Goal: Task Accomplishment & Management: Use online tool/utility

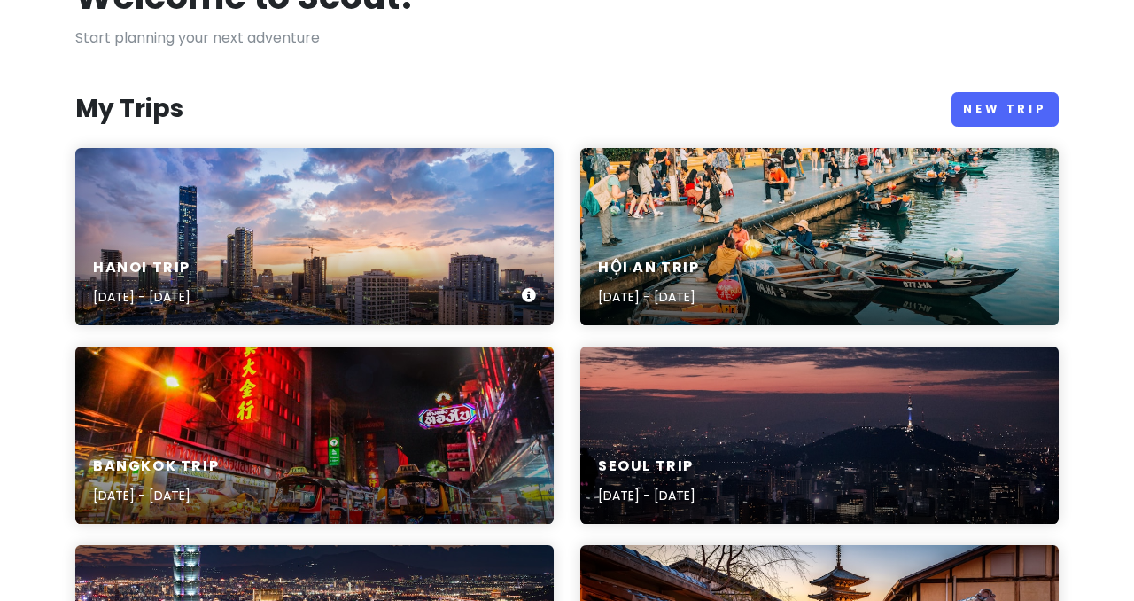
scroll to position [166, 0]
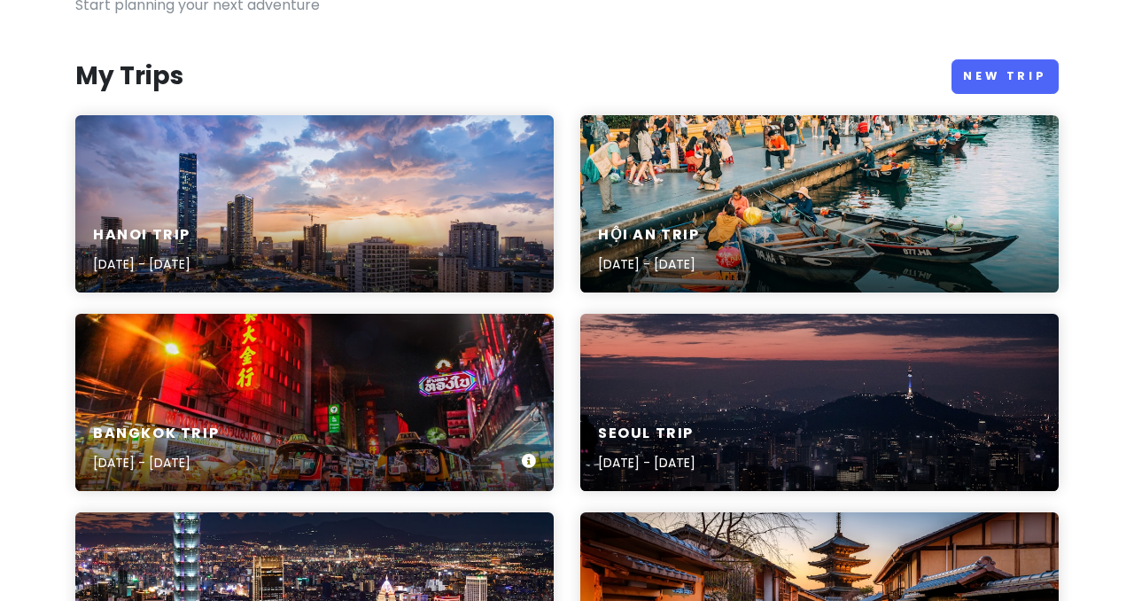
click at [319, 387] on div "[GEOGRAPHIC_DATA] Trip [DATE] - [DATE]" at bounding box center [314, 402] width 478 height 177
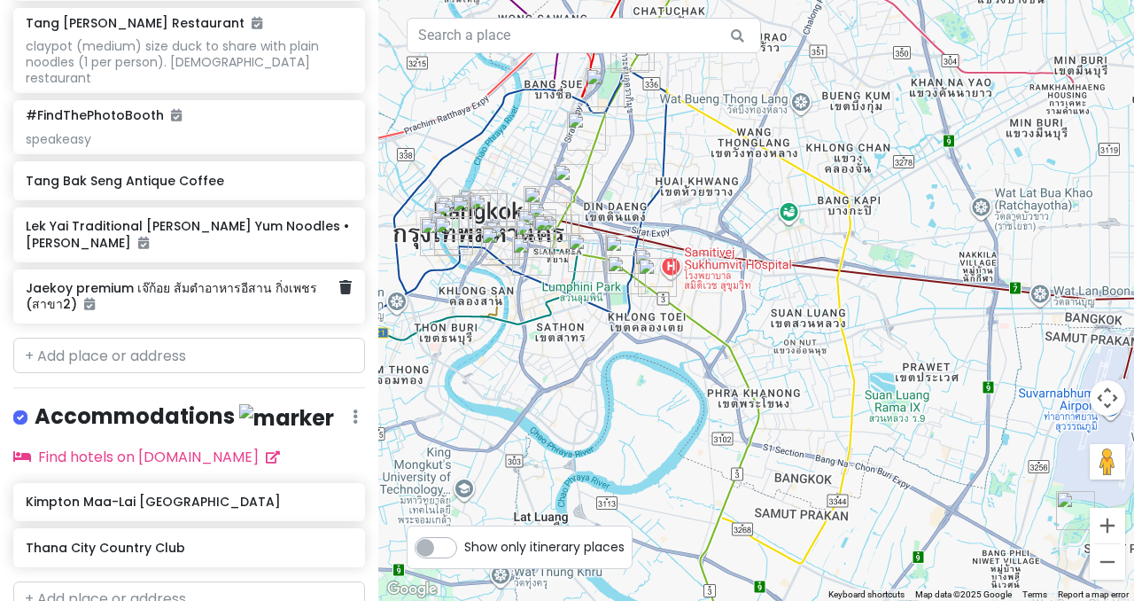
scroll to position [1692, 0]
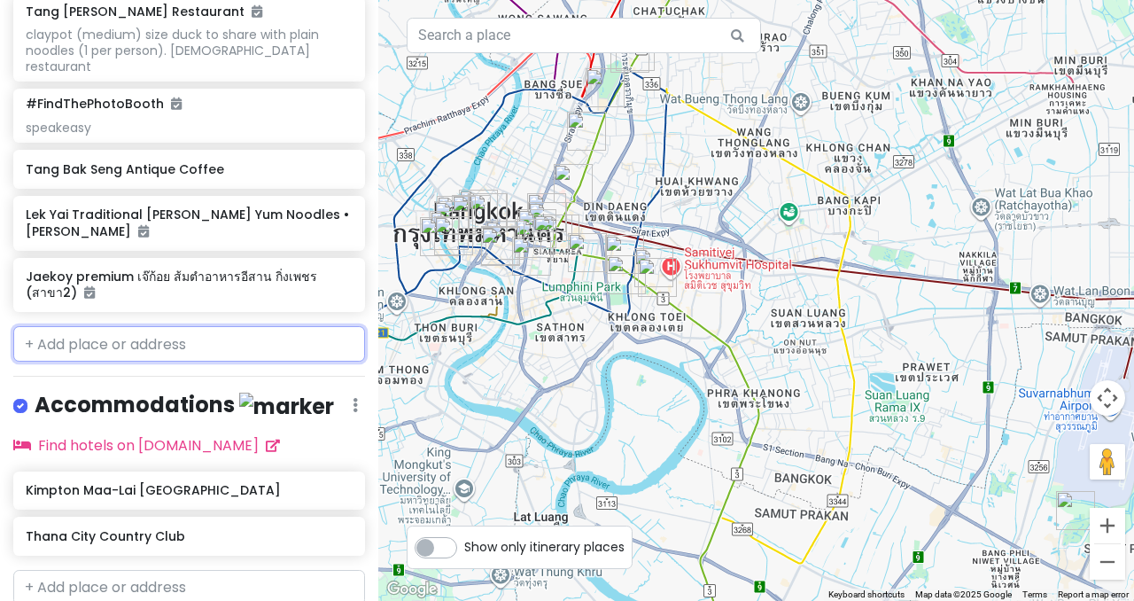
click at [190, 326] on input "text" at bounding box center [189, 343] width 352 height 35
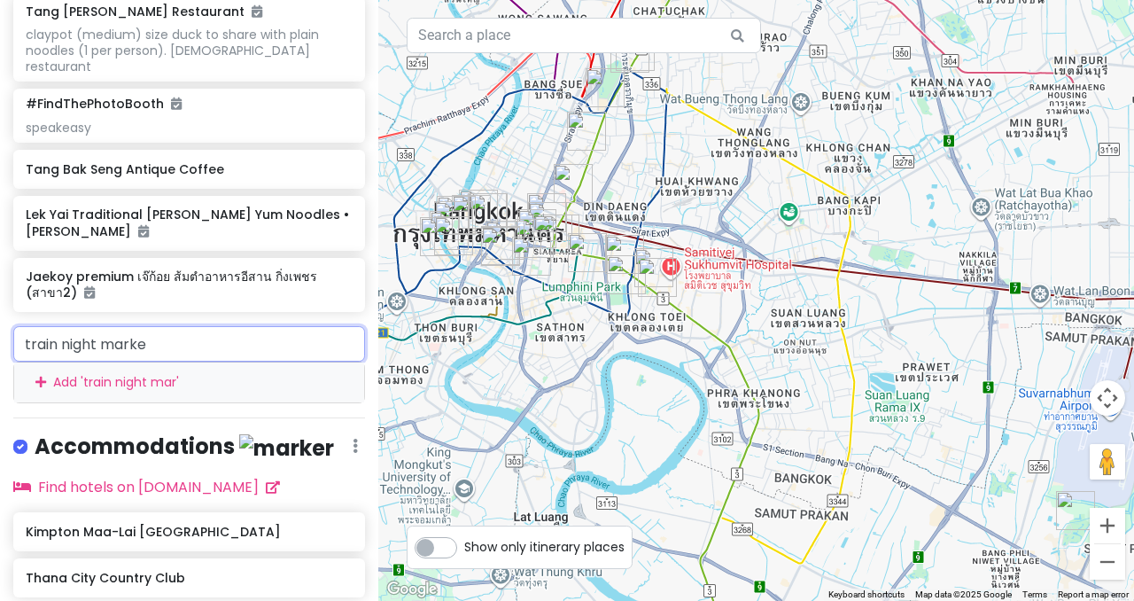
type input "train night market"
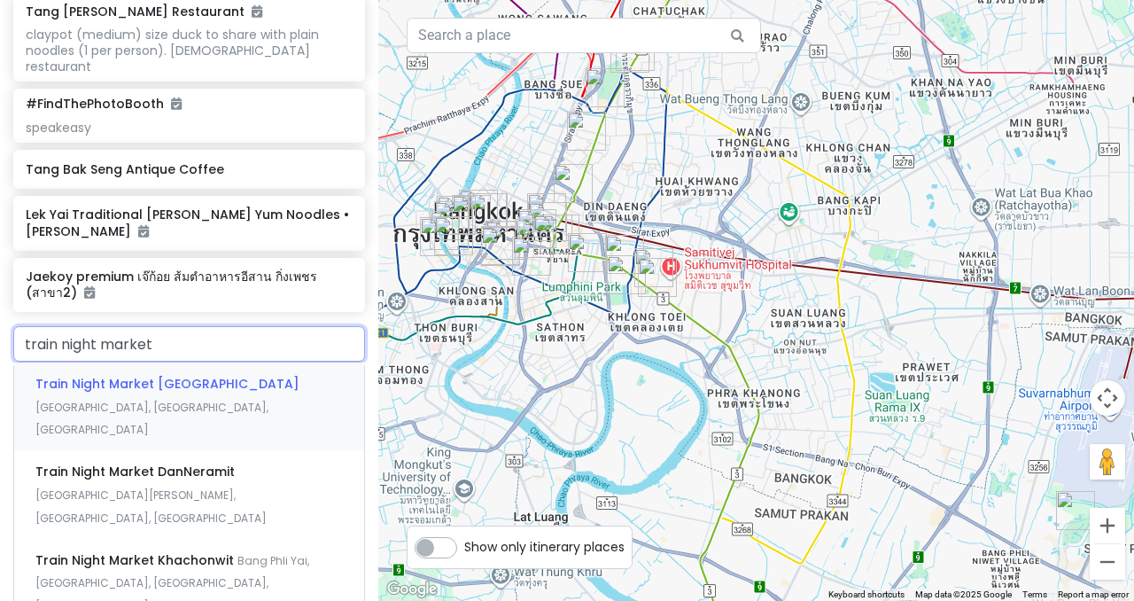
click at [196, 375] on span "Train Night Market [GEOGRAPHIC_DATA]" at bounding box center [167, 384] width 264 height 18
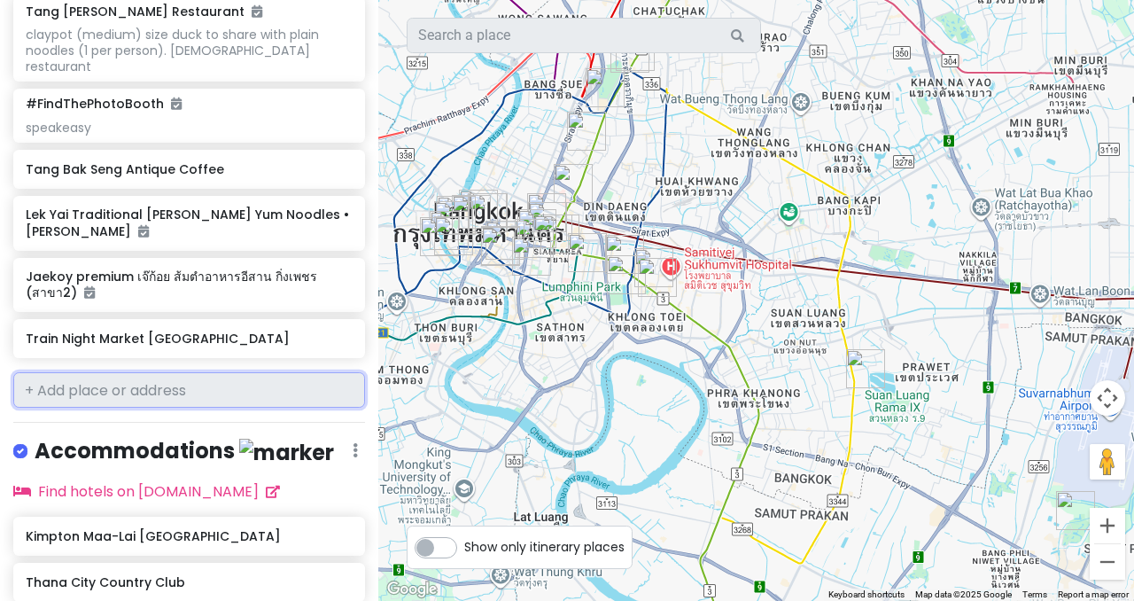
scroll to position [1738, 0]
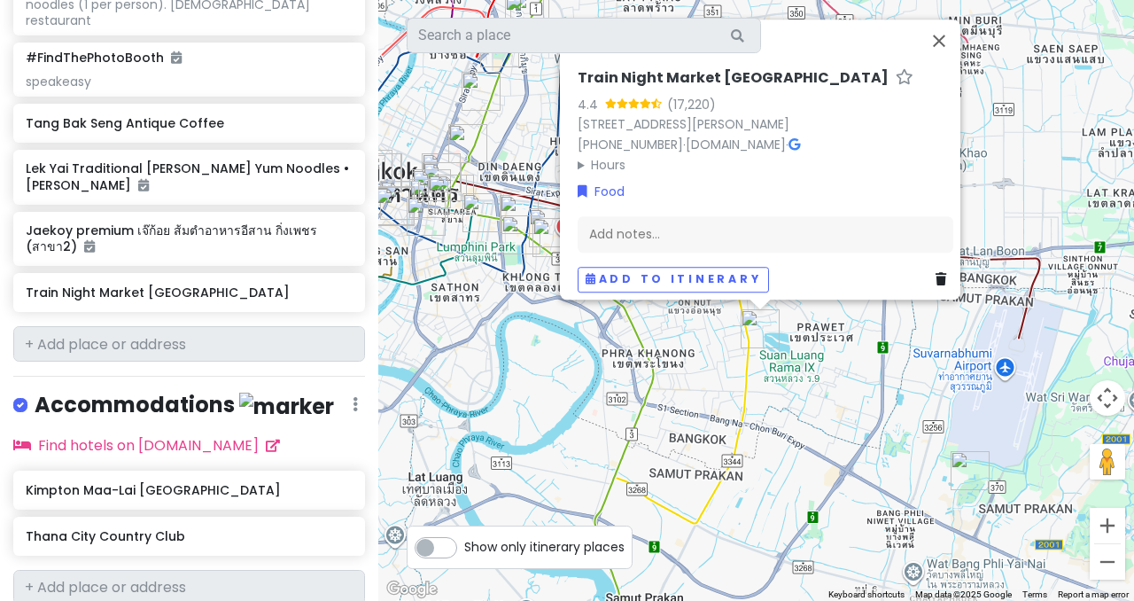
drag, startPoint x: 902, startPoint y: 455, endPoint x: 794, endPoint y: 392, distance: 125.5
click at [794, 392] on div "Train Night Market [GEOGRAPHIC_DATA] 4.4 (17,220) [STREET_ADDRESS][PERSON_NAME]…" at bounding box center [756, 300] width 756 height 601
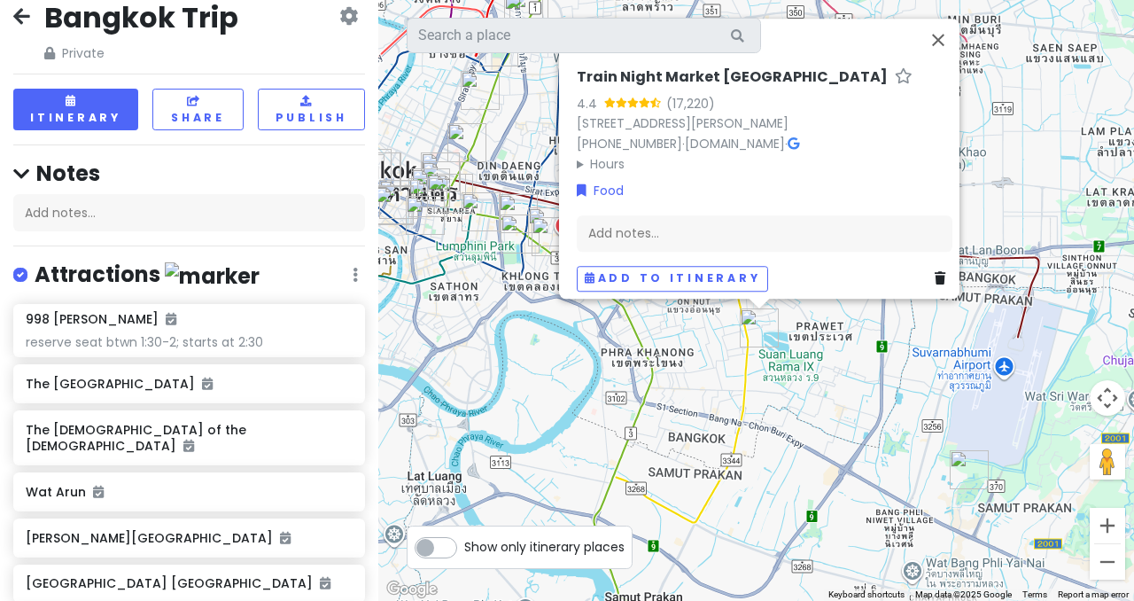
scroll to position [0, 0]
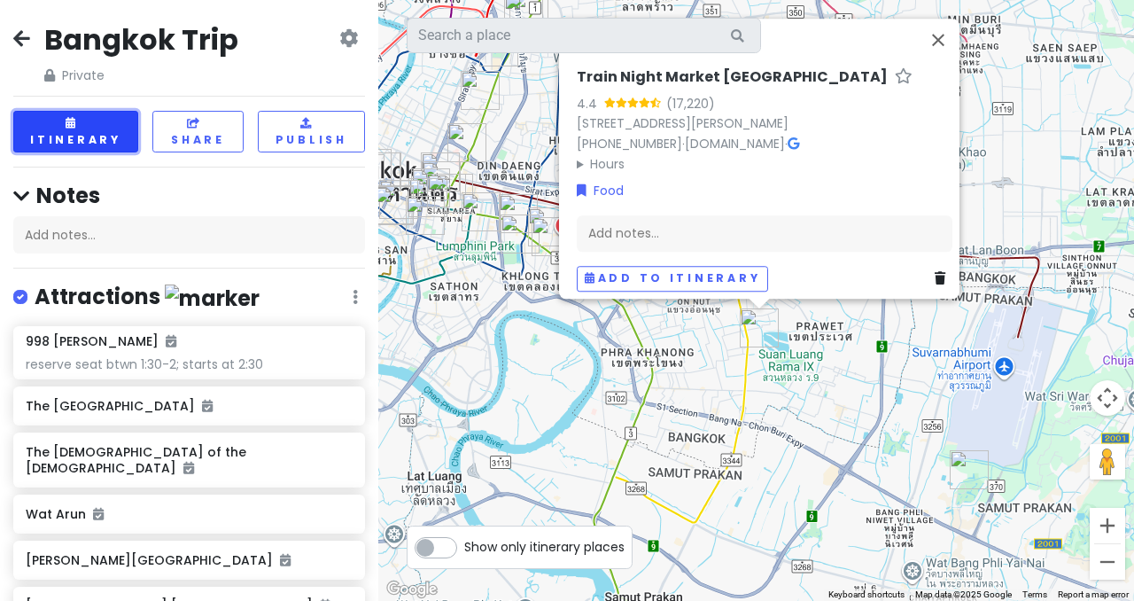
click at [118, 134] on button "Itinerary" at bounding box center [75, 132] width 125 height 42
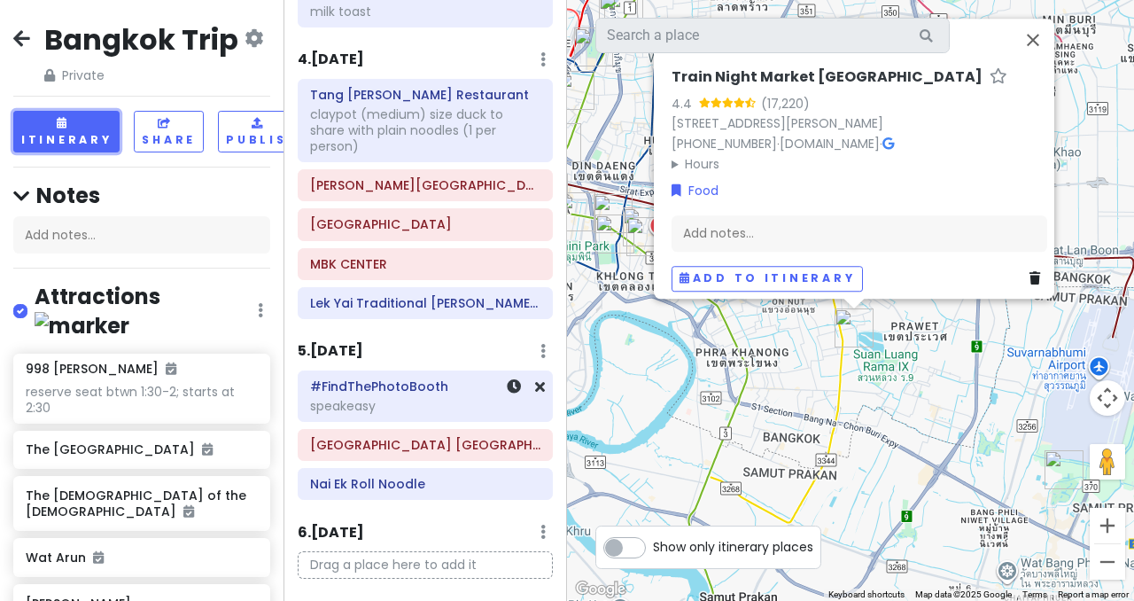
scroll to position [1066, 0]
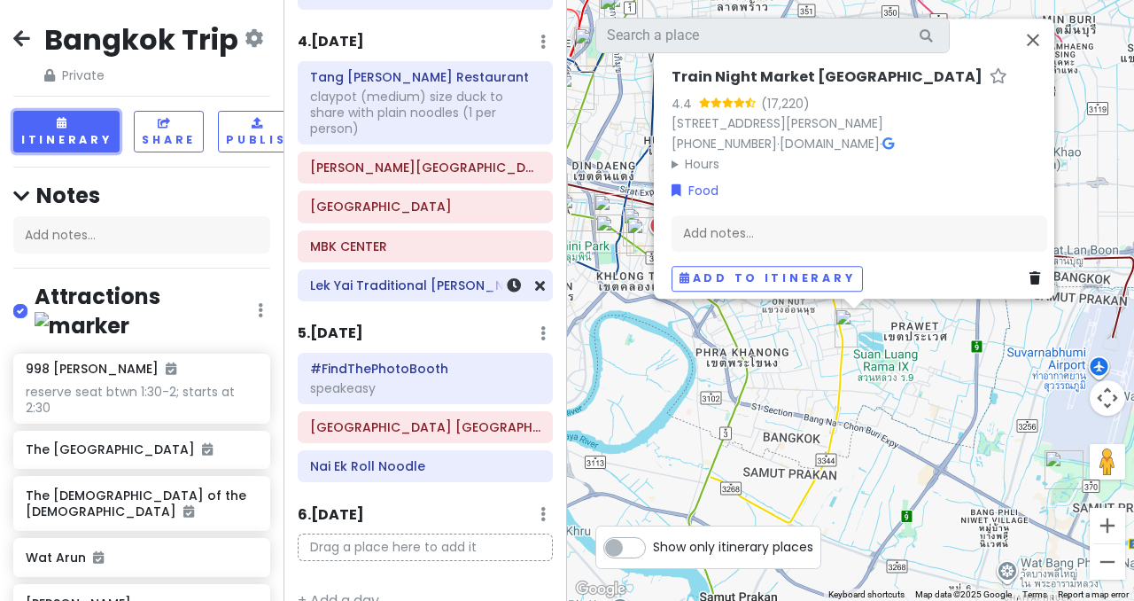
click at [419, 277] on h6 "Lek Yai Traditional [PERSON_NAME] Yum Noodles • [PERSON_NAME]" at bounding box center [425, 285] width 230 height 16
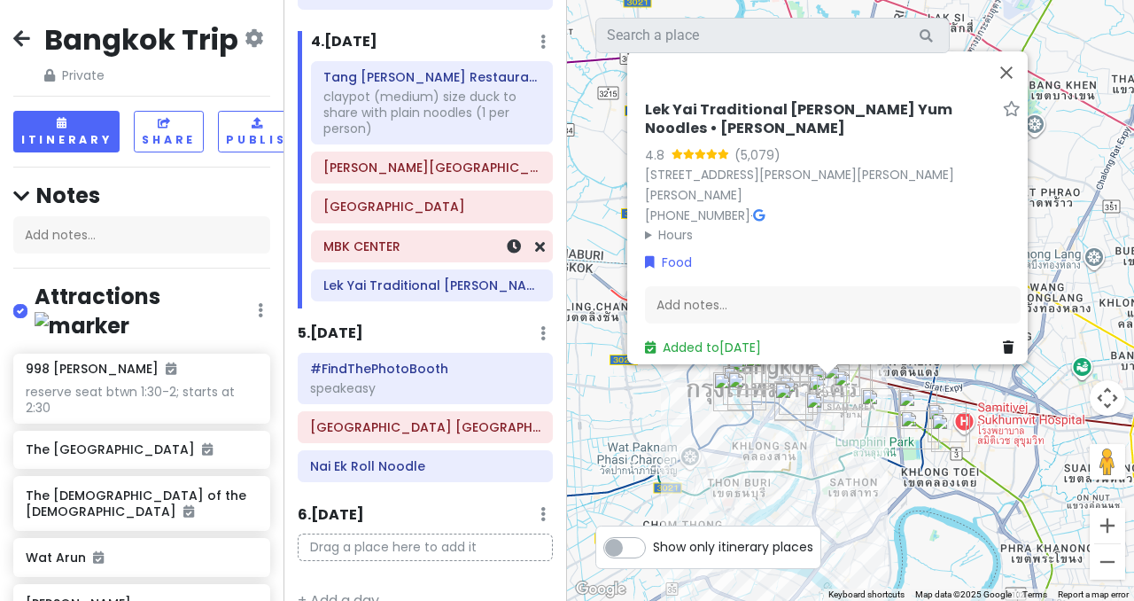
click at [425, 242] on div "MBK CENTER" at bounding box center [432, 246] width 240 height 30
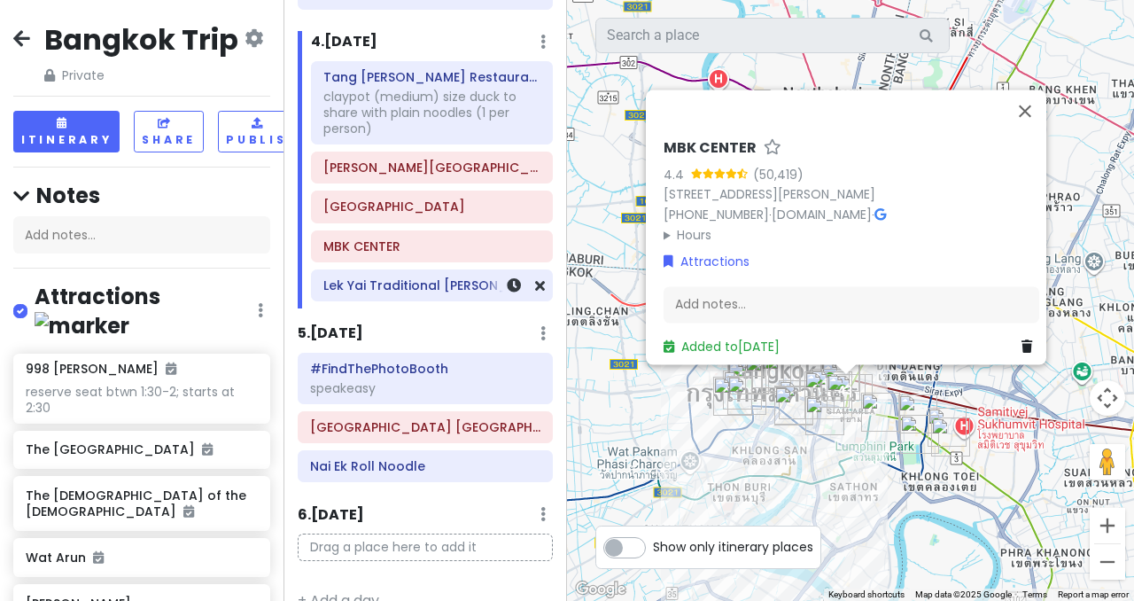
click at [417, 277] on h6 "Lek Yai Traditional [PERSON_NAME] Yum Noodles • [PERSON_NAME]" at bounding box center [431, 285] width 217 height 16
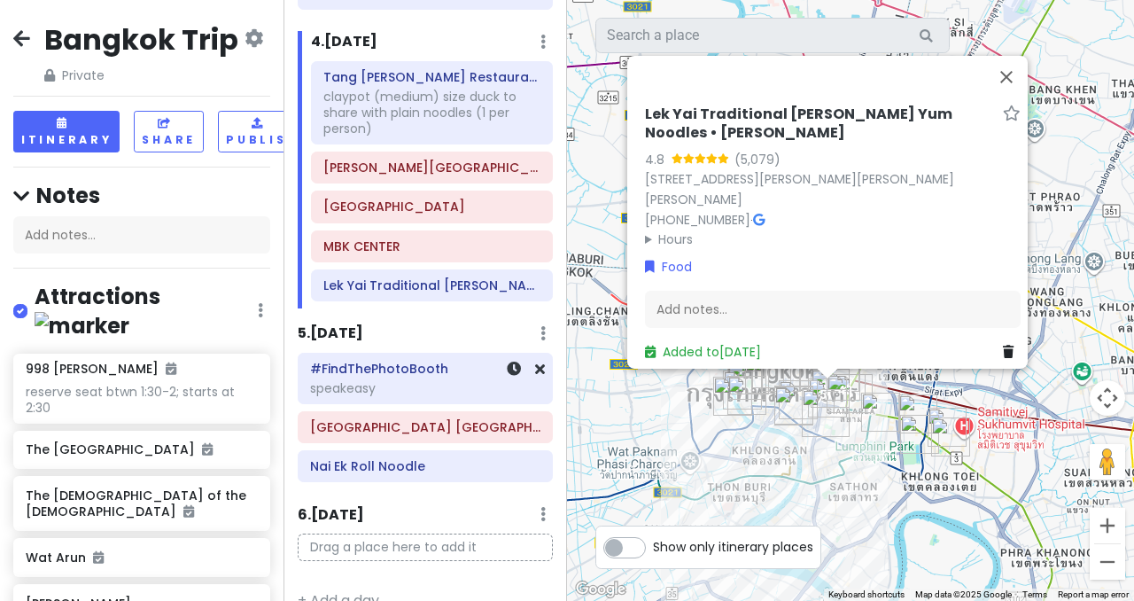
click at [393, 356] on div "#FindThePhotoBooth speakeasy" at bounding box center [425, 378] width 230 height 44
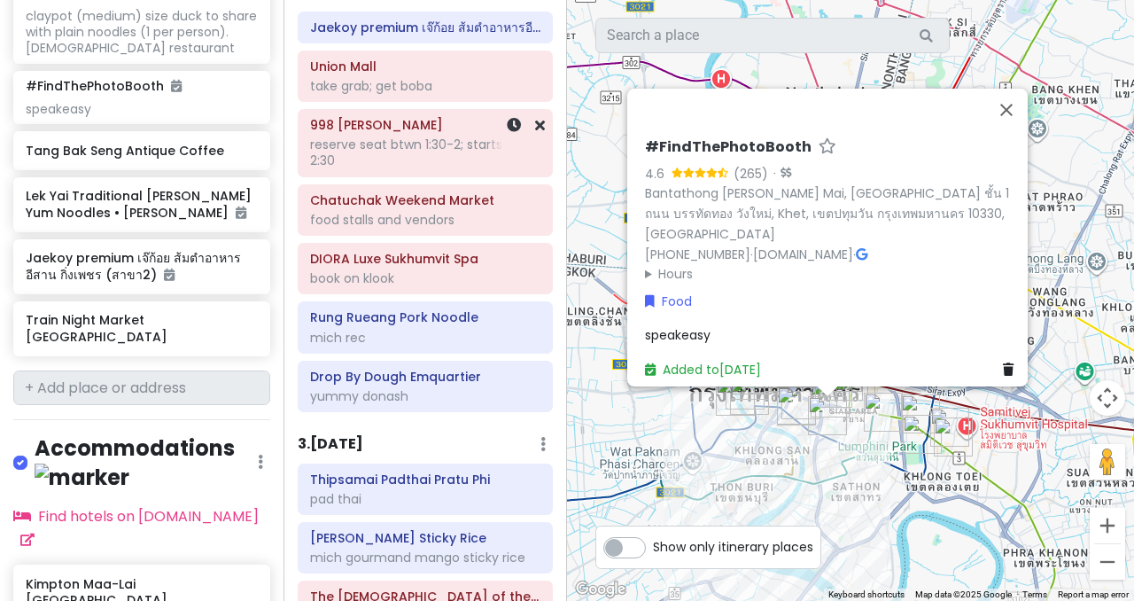
scroll to position [199, 0]
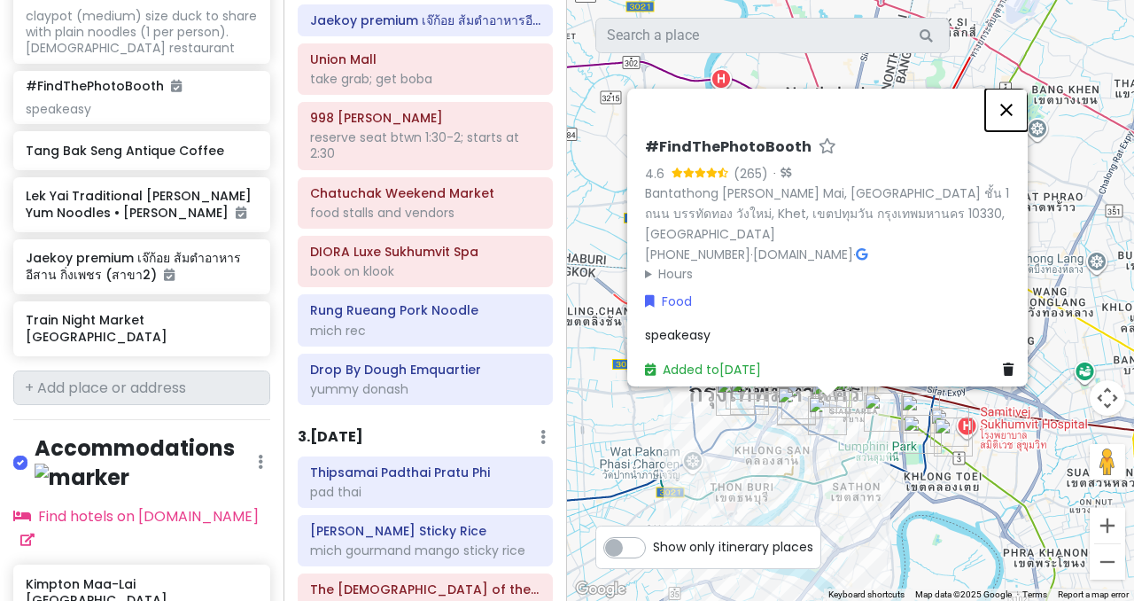
click at [1010, 97] on button "Close" at bounding box center [1006, 110] width 43 height 43
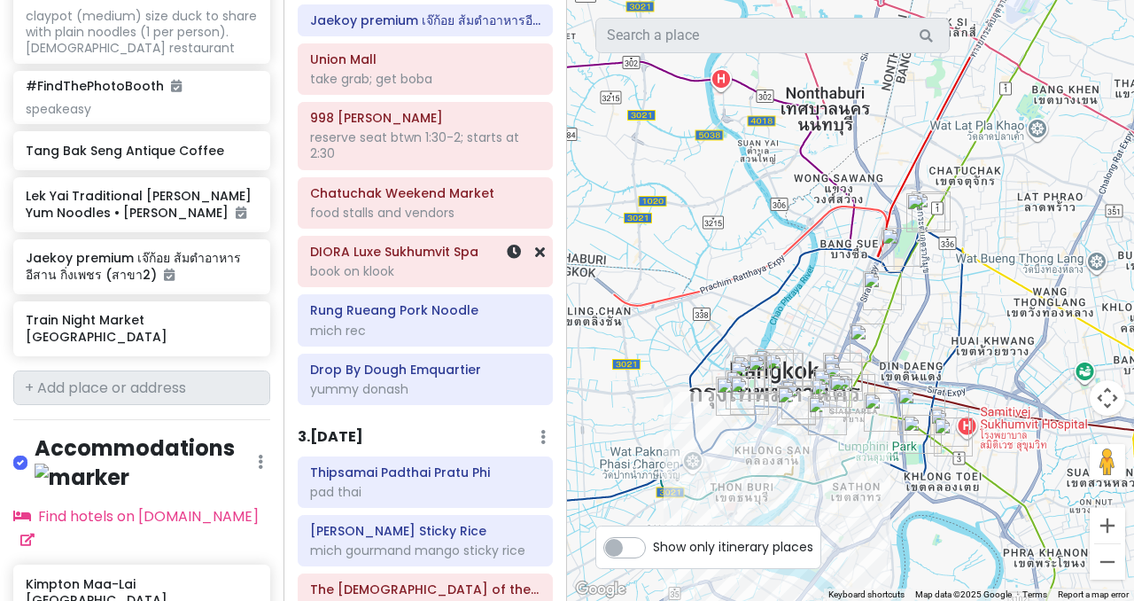
click at [387, 264] on div "book on klook" at bounding box center [425, 271] width 230 height 16
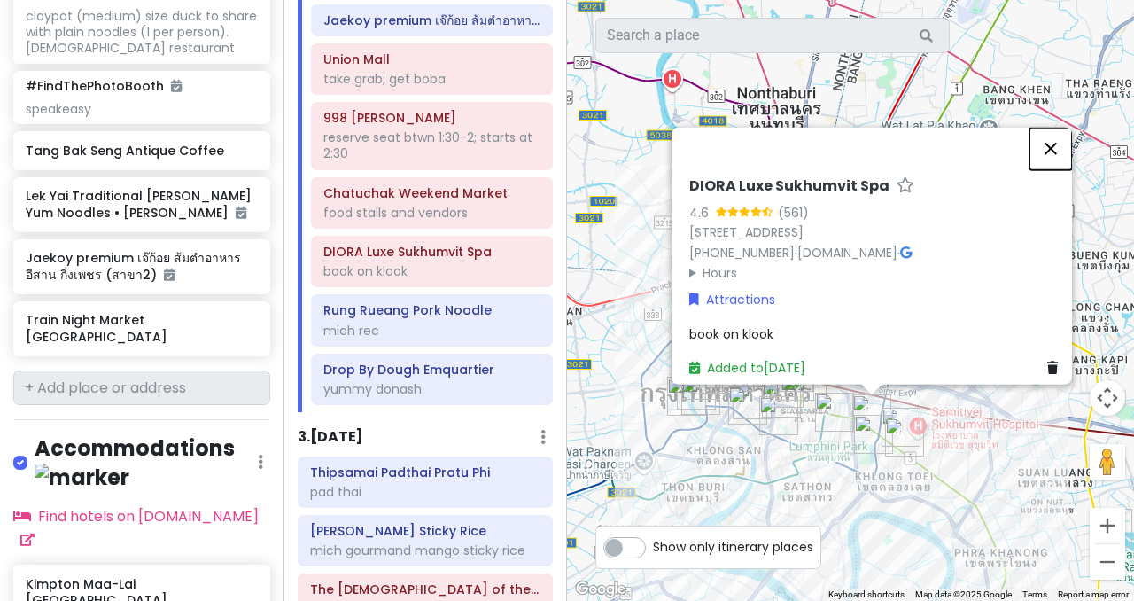
click at [1062, 130] on button "Close" at bounding box center [1050, 149] width 43 height 43
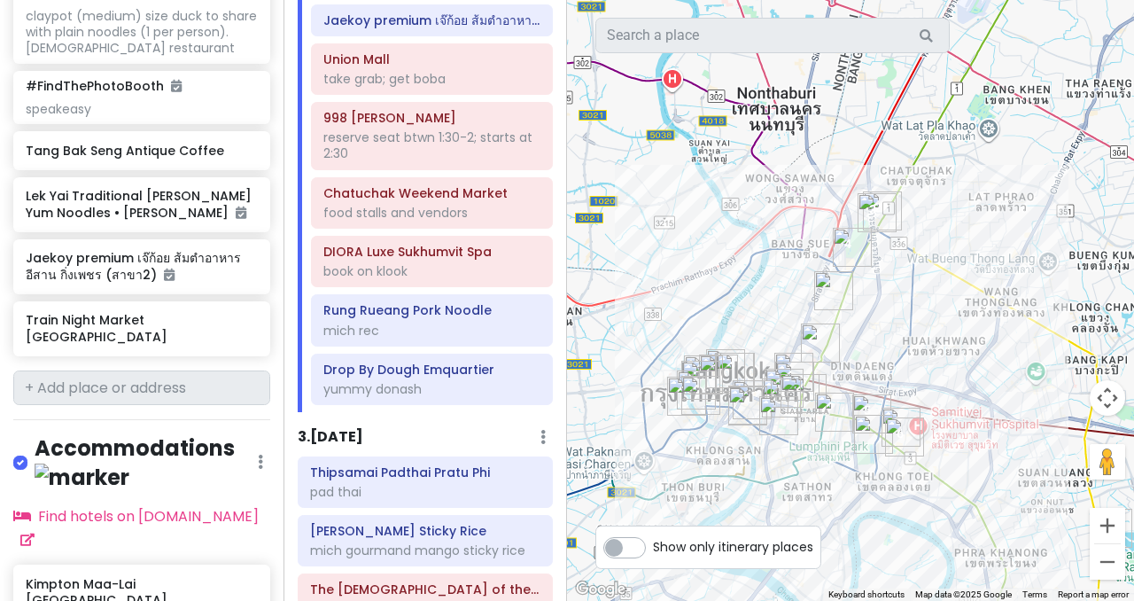
click at [1060, 130] on div at bounding box center [850, 300] width 567 height 601
